Goal: Communication & Community: Answer question/provide support

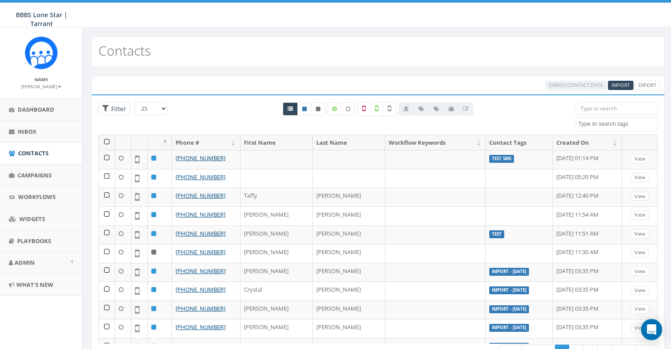
select select
click at [41, 177] on span "Campaigns" at bounding box center [35, 175] width 34 height 8
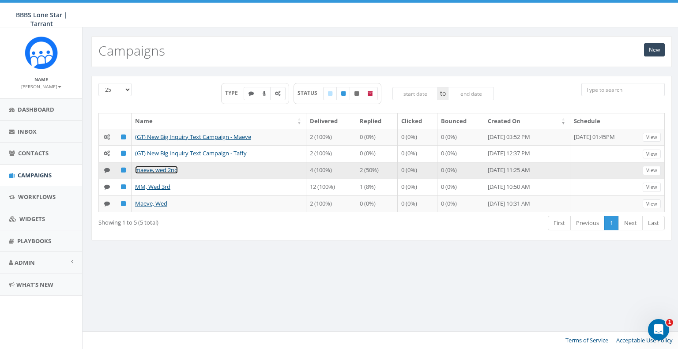
click at [166, 166] on link "maeve, wed 2nd" at bounding box center [156, 170] width 43 height 8
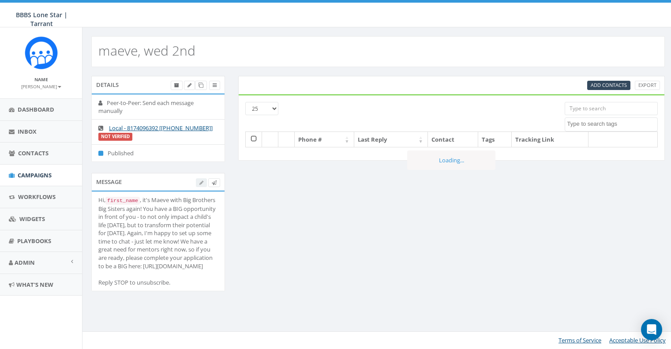
select select
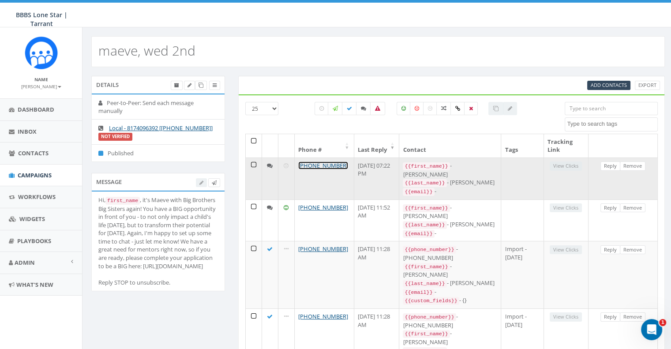
click at [318, 162] on link "+1 817-371-1735" at bounding box center [323, 165] width 50 height 8
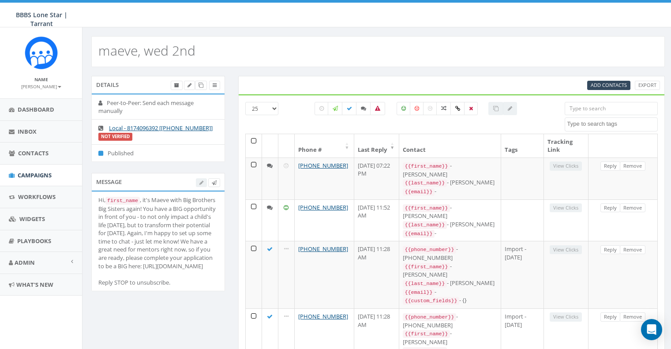
select select
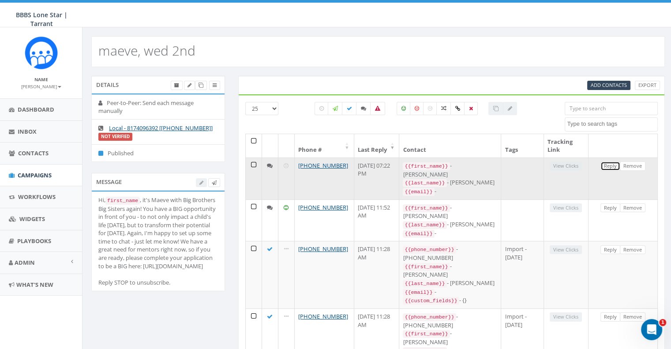
click at [610, 167] on link "Reply" at bounding box center [610, 165] width 20 height 9
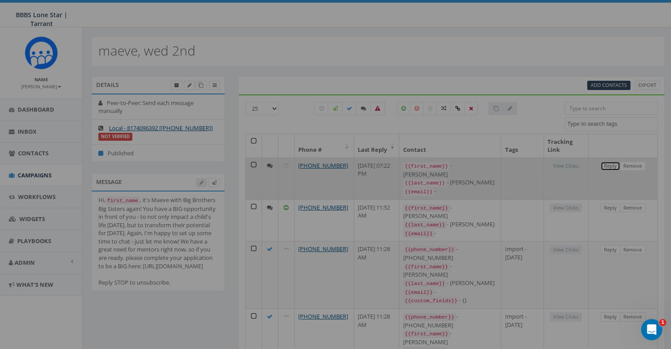
select select
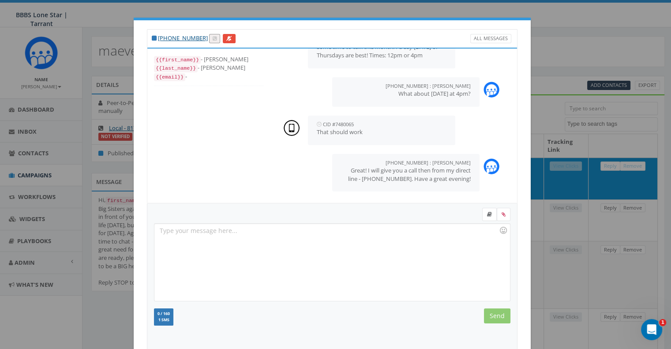
scroll to position [132, 0]
click at [537, 37] on div "[PHONE_NUMBER] All Messages {{first_name}} - [PERSON_NAME] {{last_name}} - [PER…" at bounding box center [335, 174] width 671 height 349
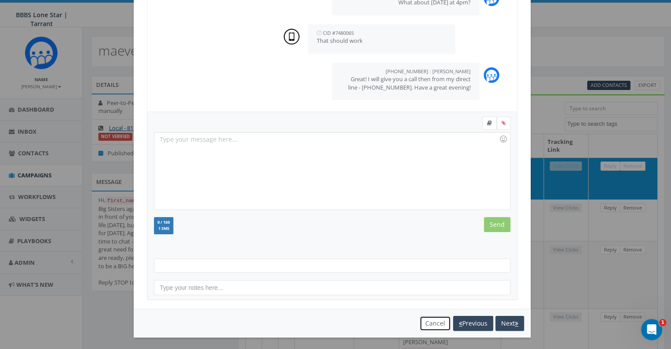
click at [436, 329] on button "Cancel" at bounding box center [435, 323] width 31 height 15
